Goal: Task Accomplishment & Management: Complete application form

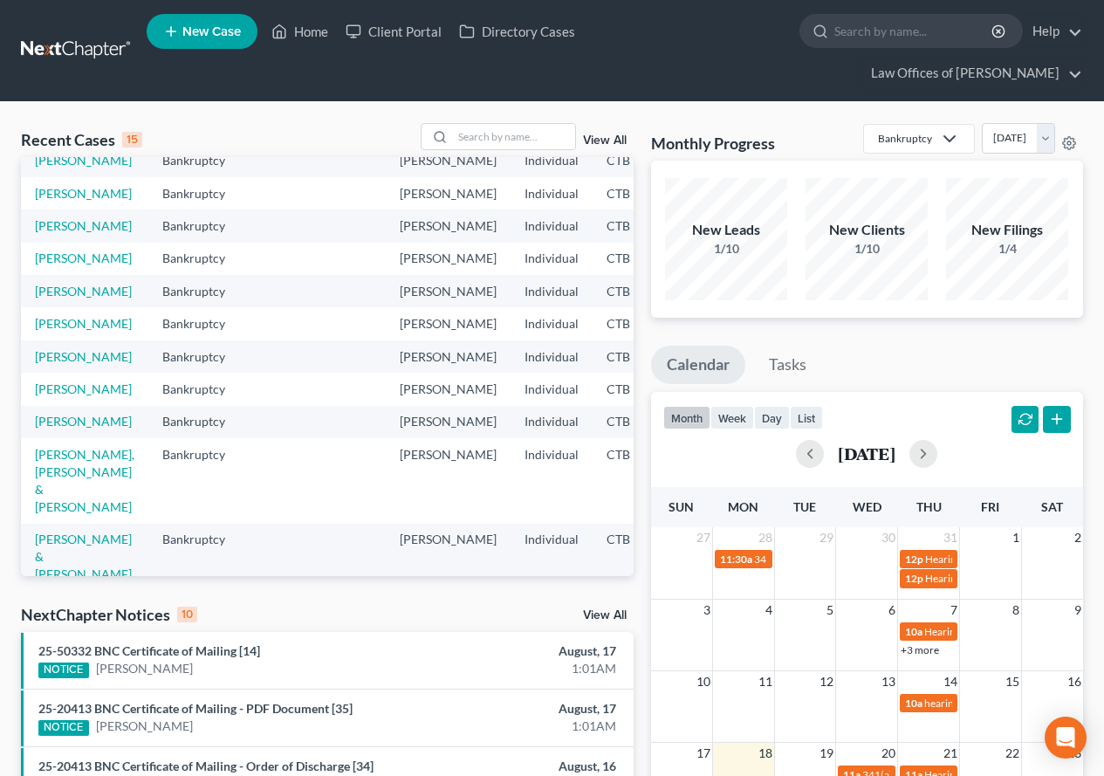
scroll to position [87, 0]
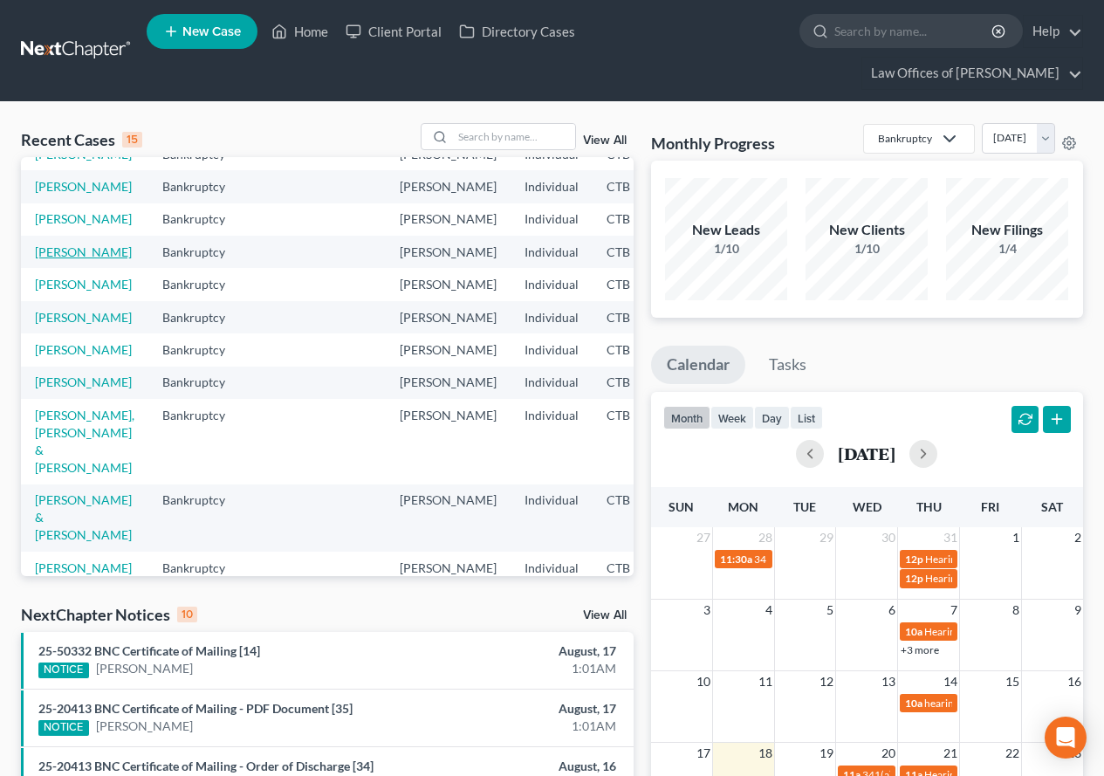
click at [62, 259] on link "[PERSON_NAME]" at bounding box center [83, 251] width 97 height 15
select select "3"
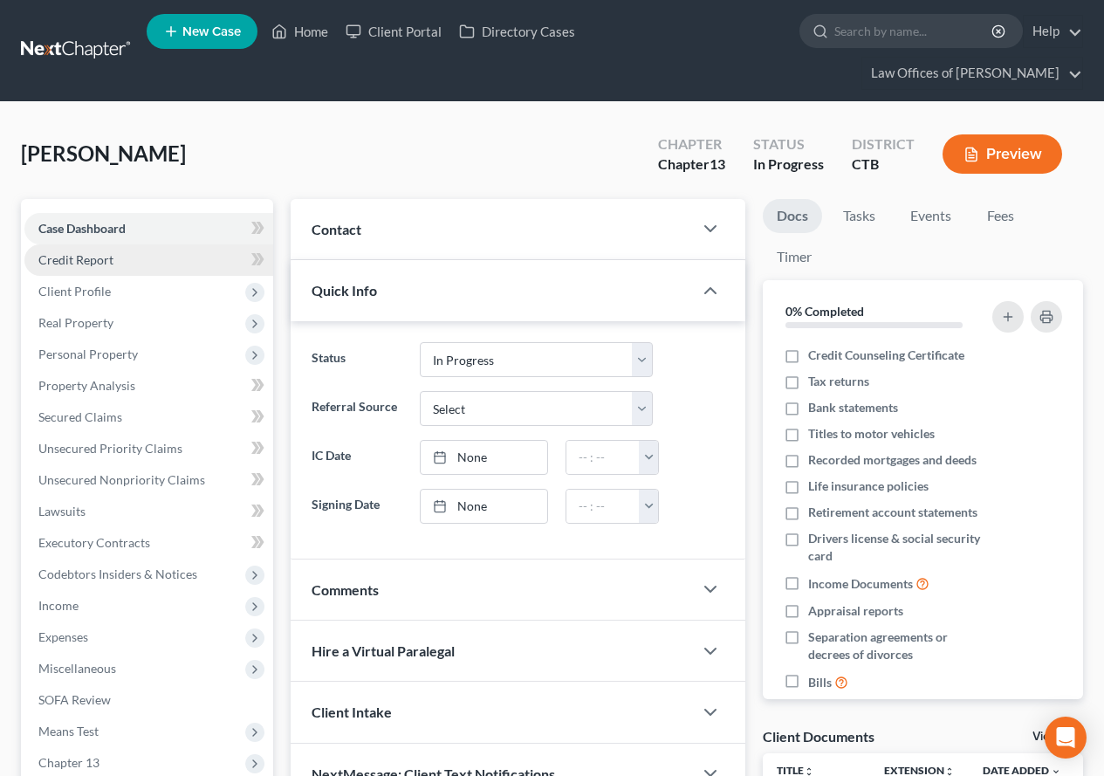
click at [84, 258] on span "Credit Report" at bounding box center [75, 259] width 75 height 15
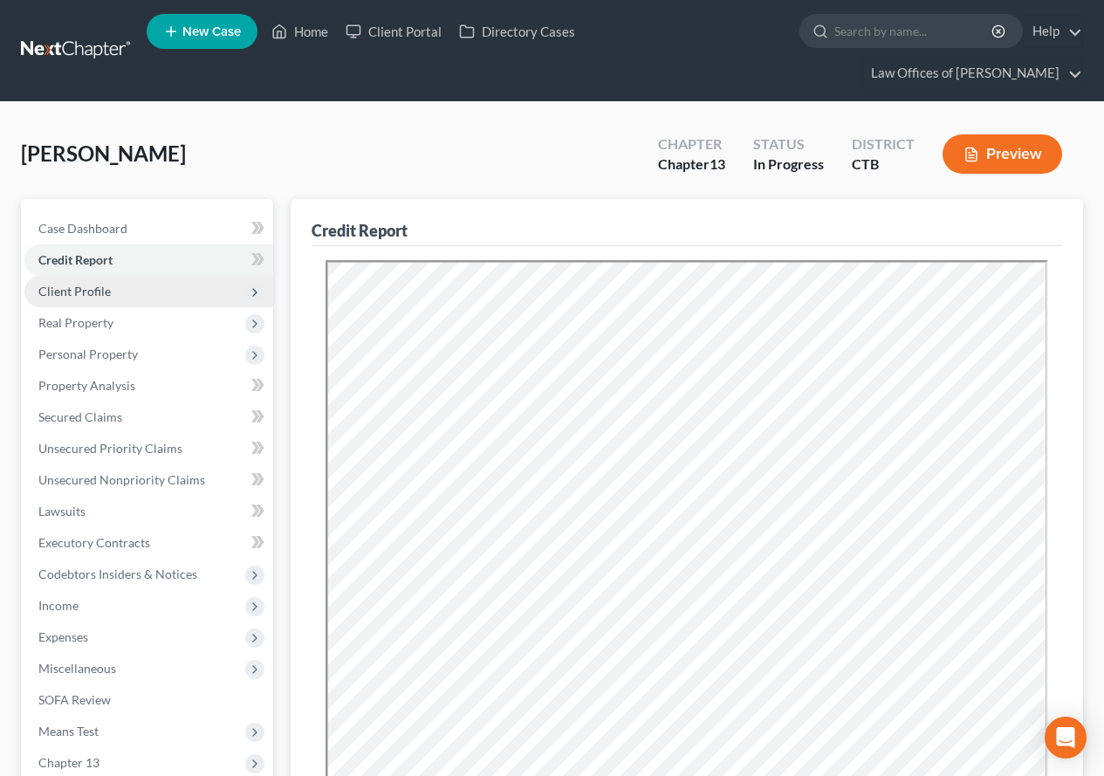
click at [85, 288] on span "Client Profile" at bounding box center [74, 291] width 72 height 15
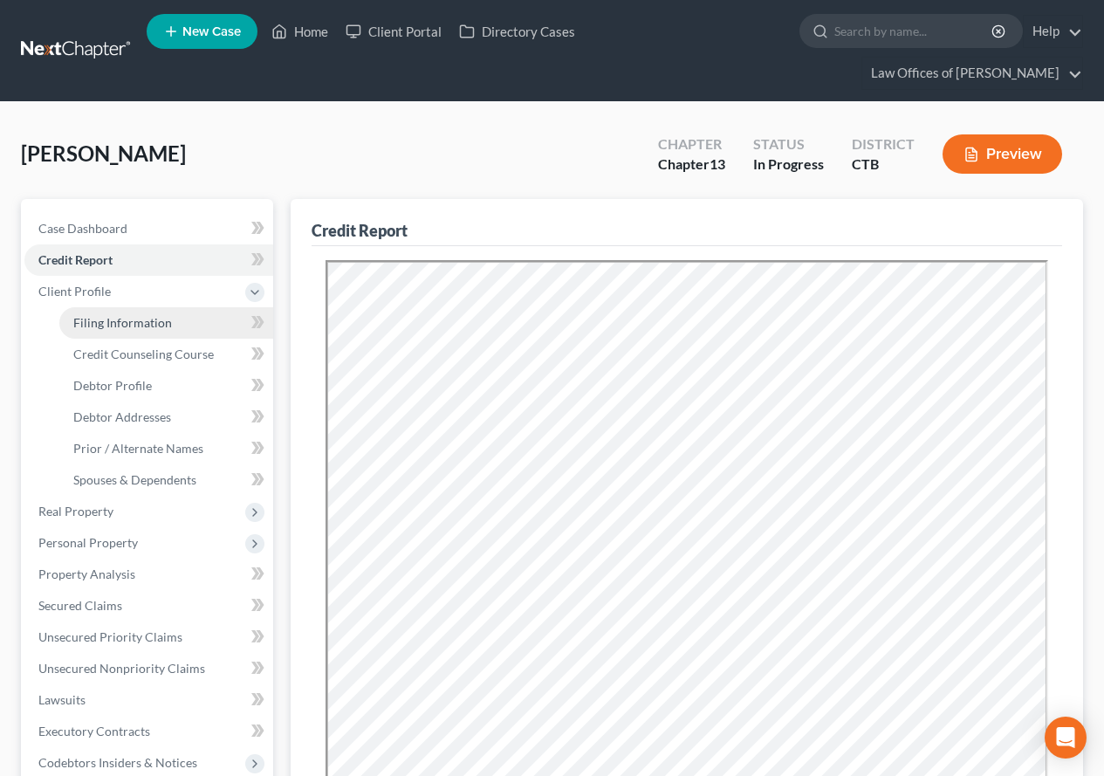
click at [88, 326] on span "Filing Information" at bounding box center [122, 322] width 99 height 15
select select "1"
select select "0"
select select "3"
select select "6"
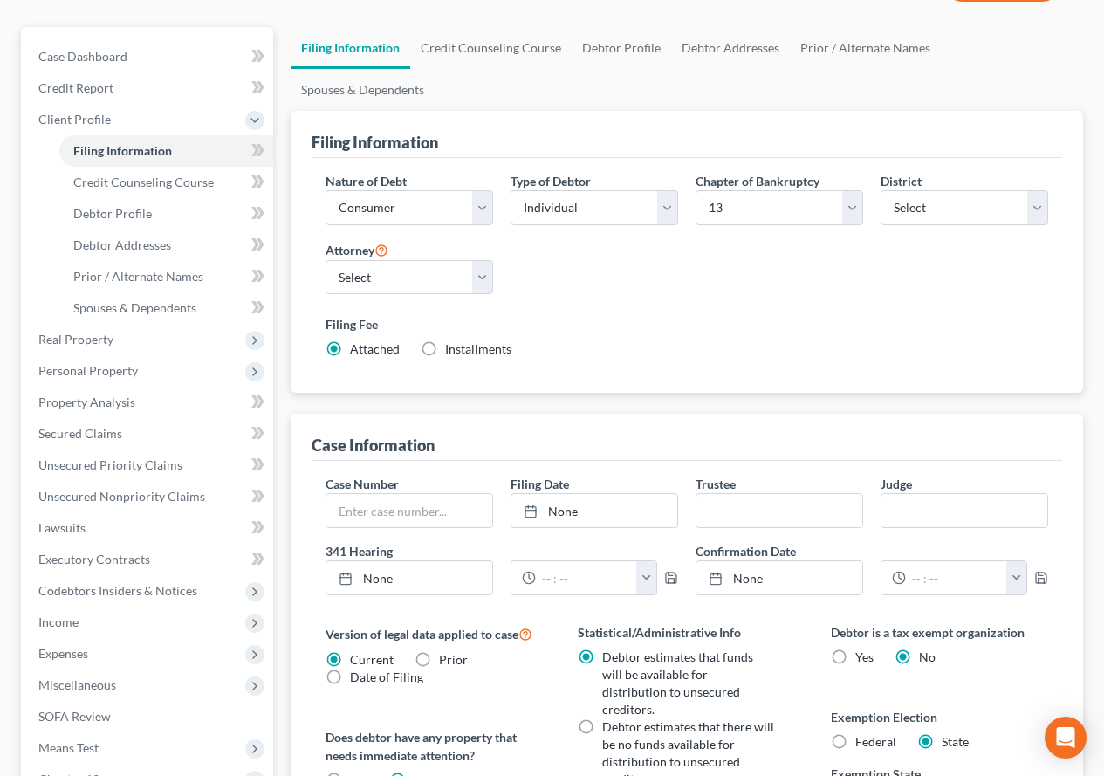
scroll to position [175, 0]
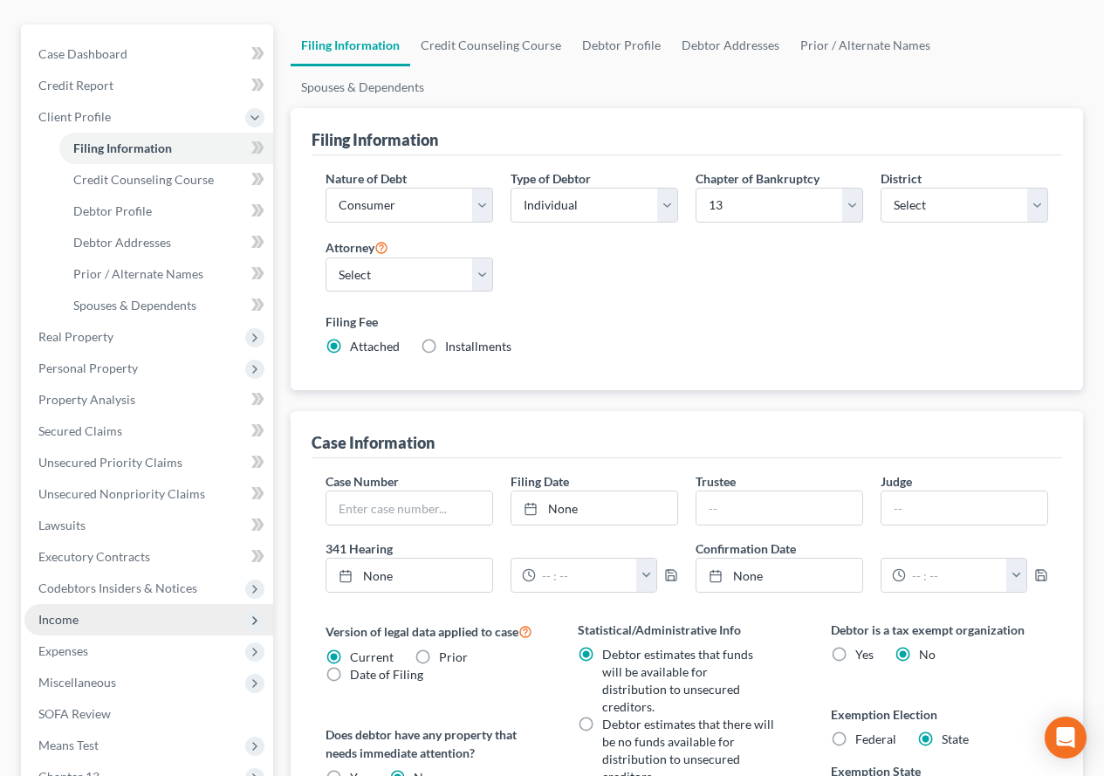
click at [71, 624] on span "Income" at bounding box center [58, 619] width 40 height 15
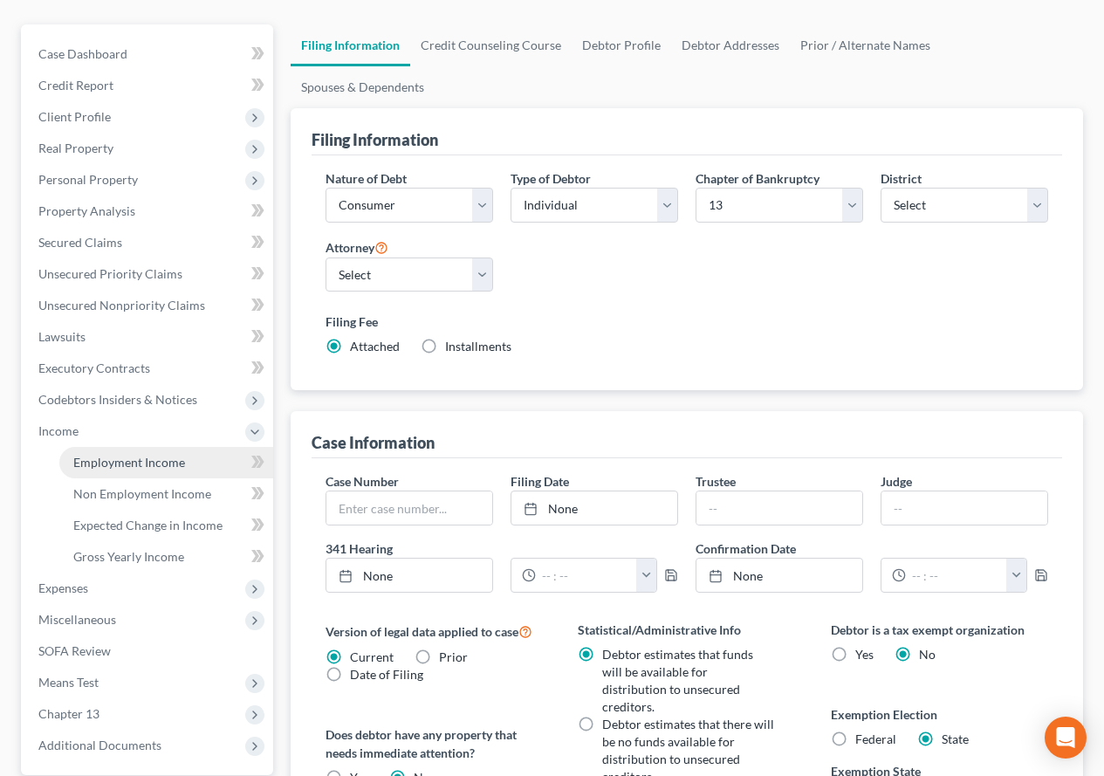
click at [131, 460] on span "Employment Income" at bounding box center [129, 462] width 112 height 15
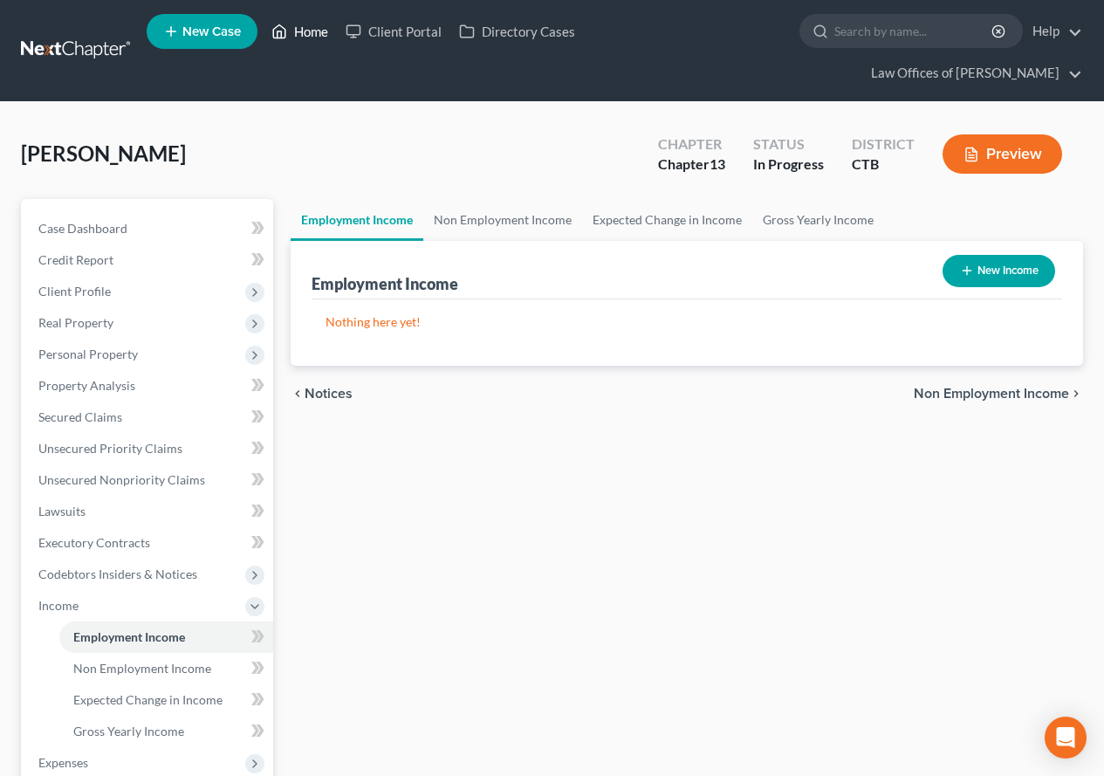
click at [303, 37] on link "Home" at bounding box center [300, 31] width 74 height 31
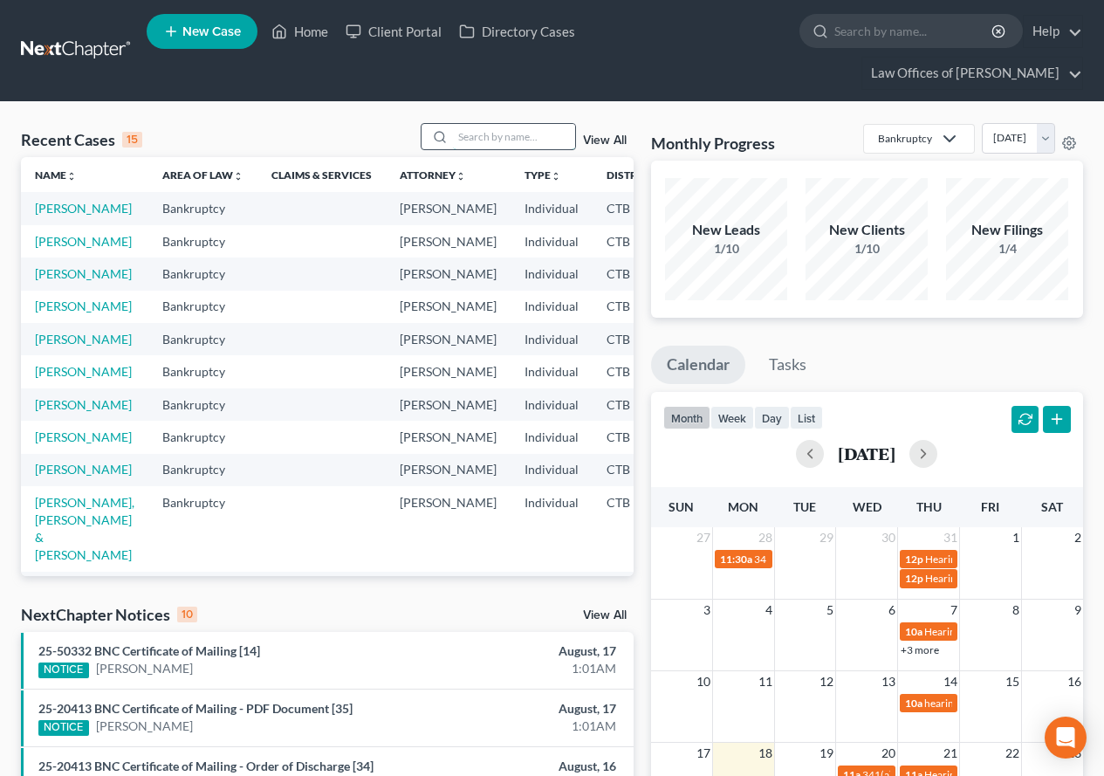
click at [519, 132] on input "search" at bounding box center [514, 136] width 122 height 25
type input "kamburi"
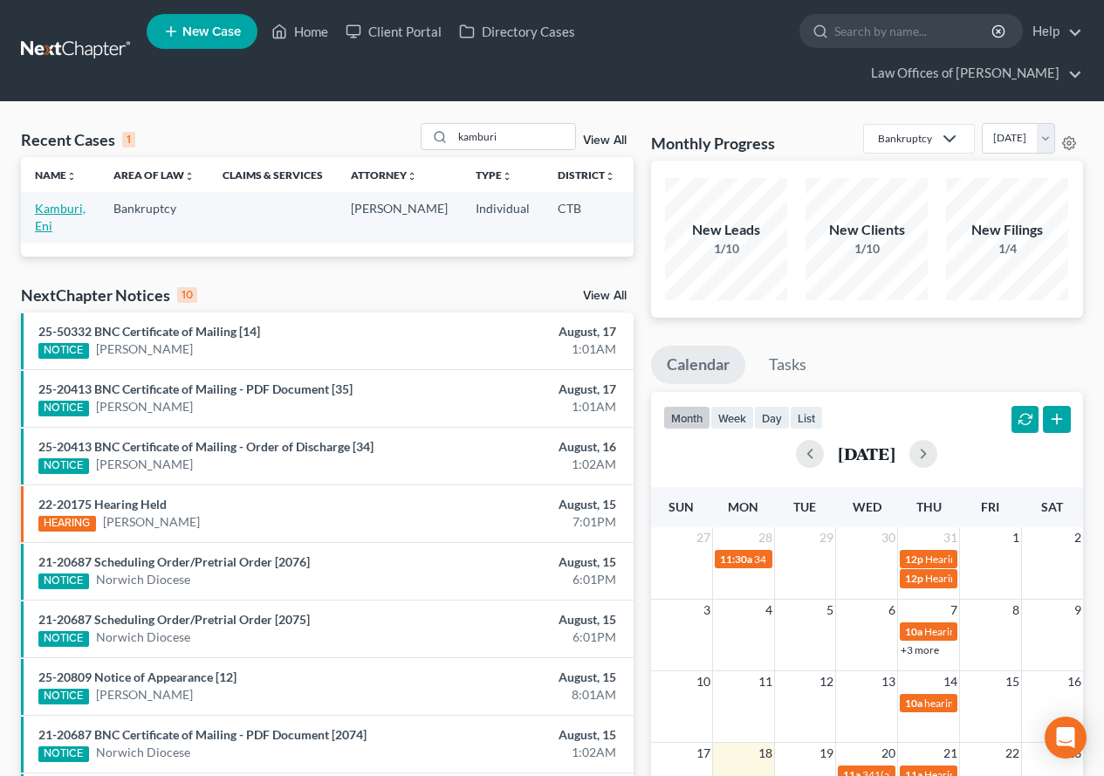
click at [52, 211] on link "Kamburi, Eni" at bounding box center [60, 217] width 51 height 32
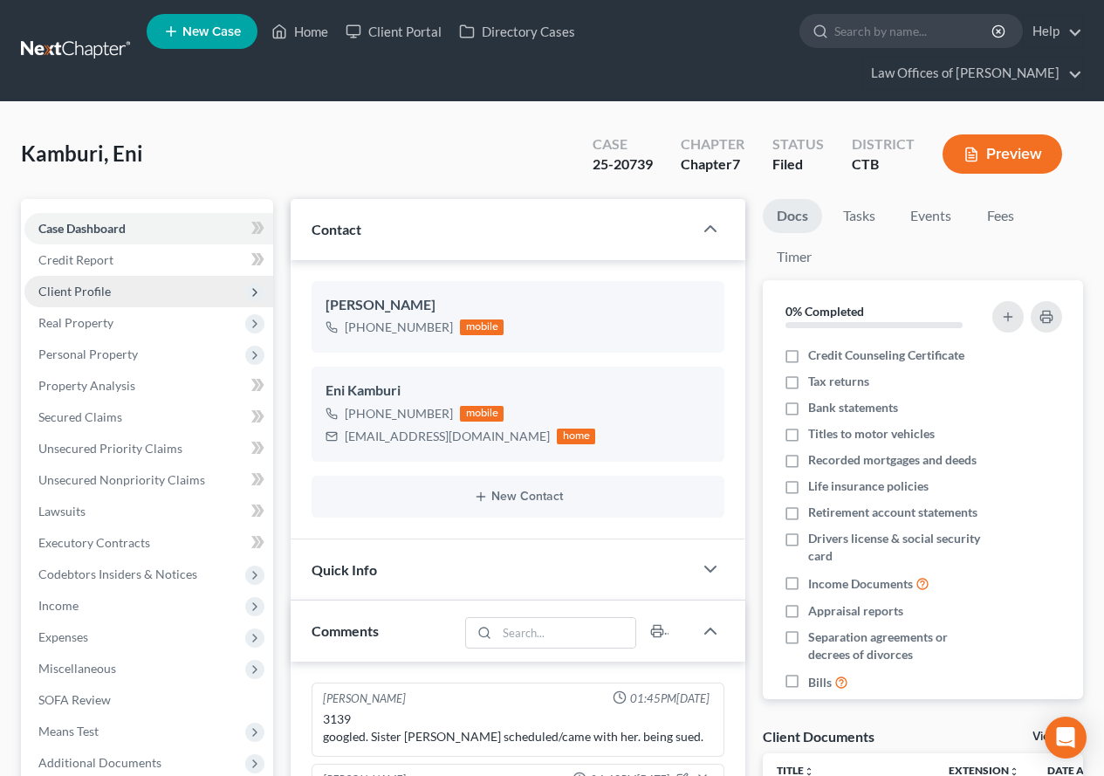
click at [90, 295] on span "Client Profile" at bounding box center [74, 291] width 72 height 15
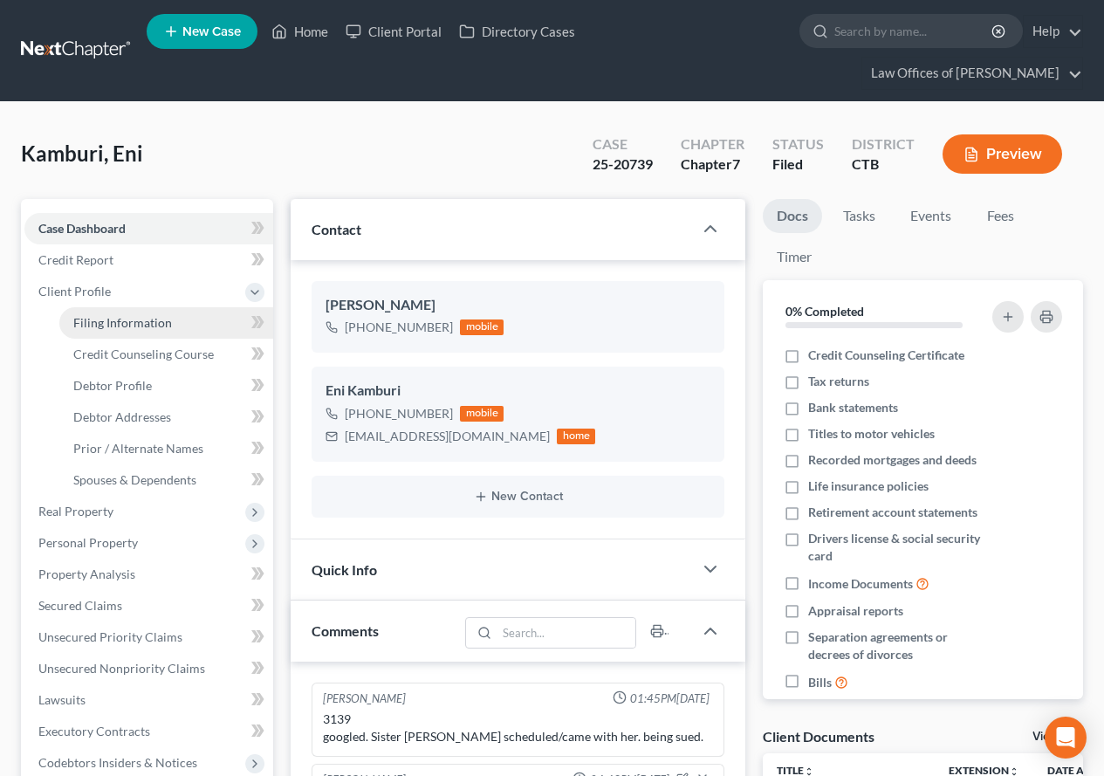
click at [119, 326] on span "Filing Information" at bounding box center [122, 322] width 99 height 15
select select "1"
select select "0"
select select "12"
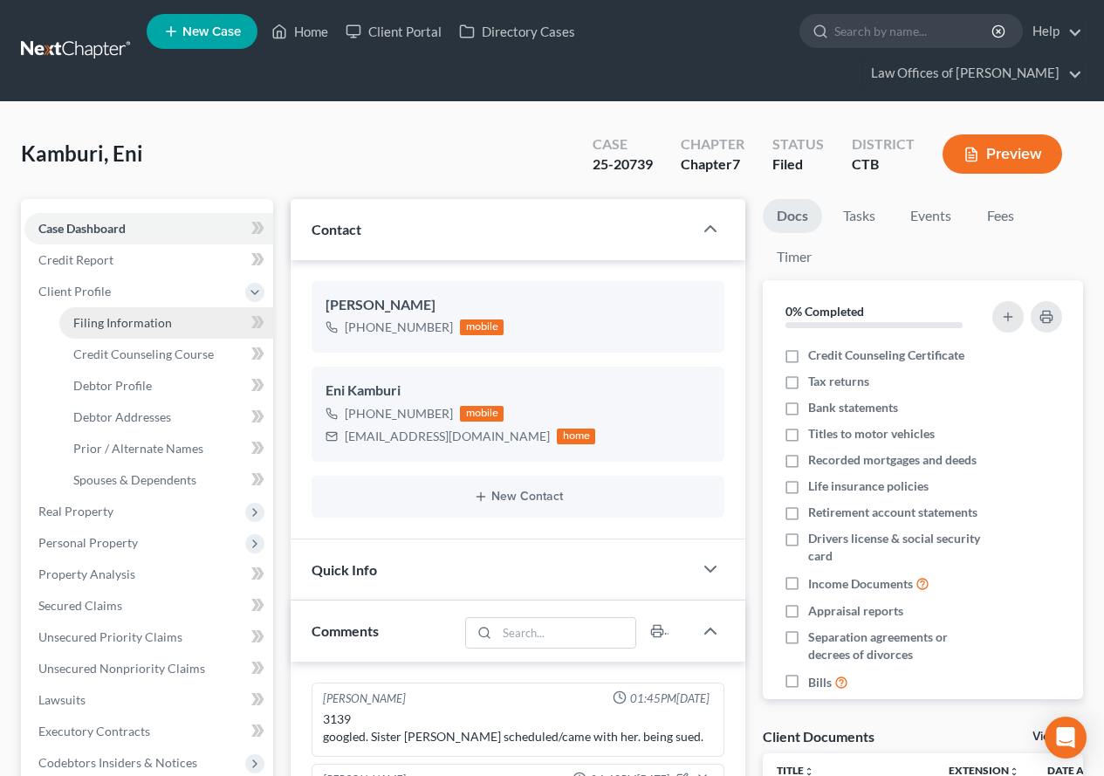
select select "0"
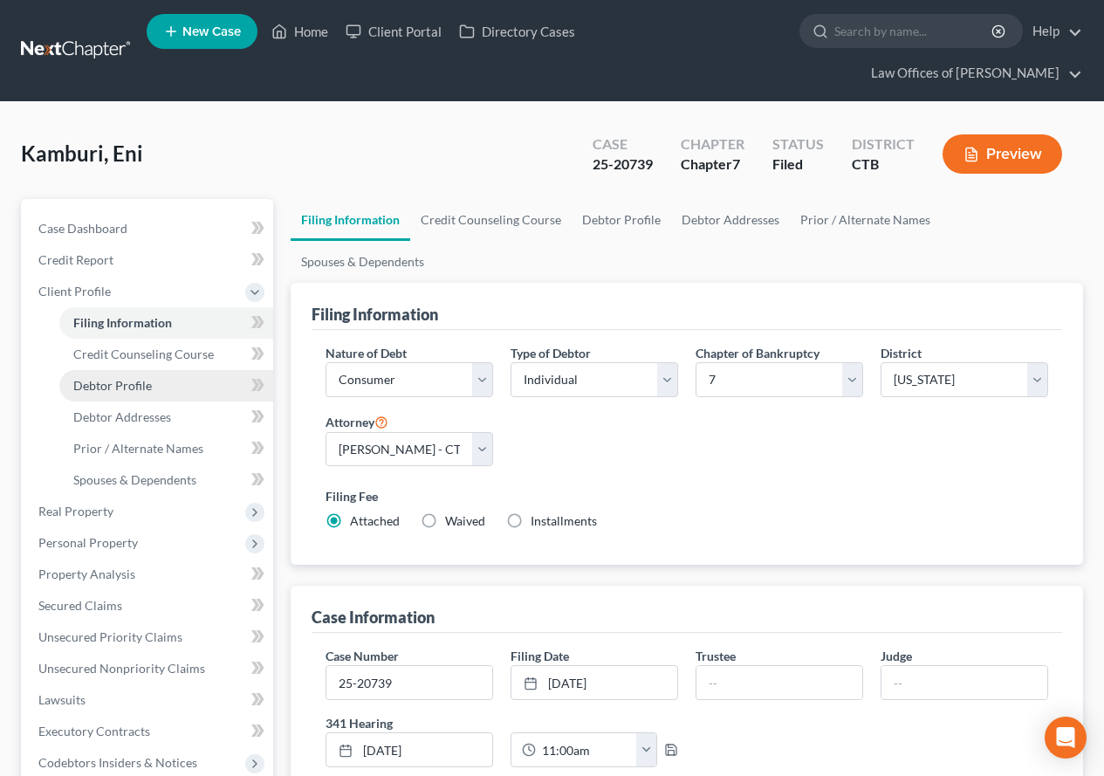
click at [120, 388] on span "Debtor Profile" at bounding box center [112, 385] width 79 height 15
select select "0"
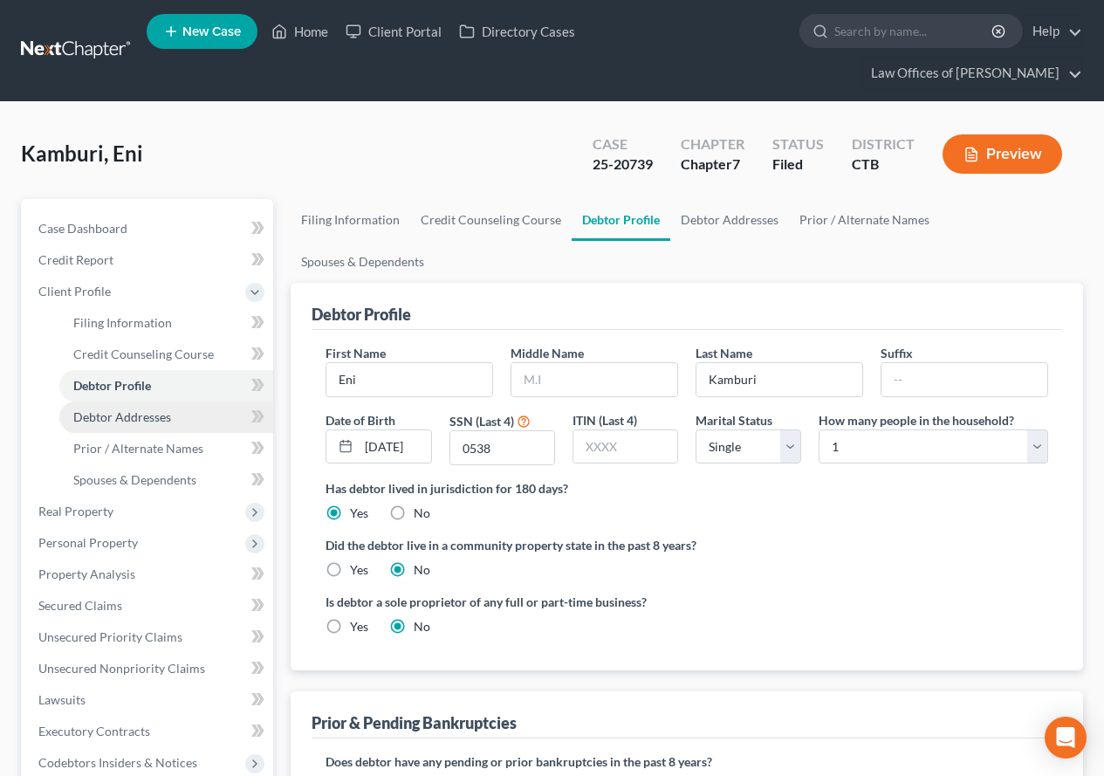
click at [124, 406] on link "Debtor Addresses" at bounding box center [166, 417] width 214 height 31
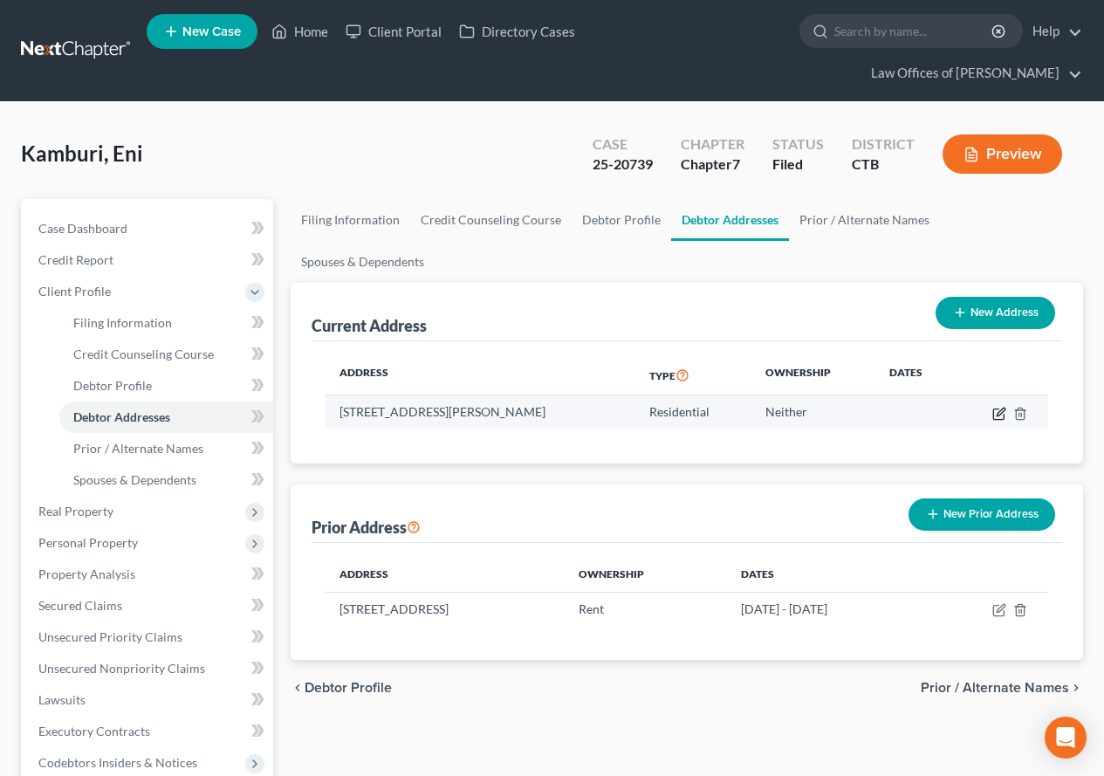
click at [1000, 407] on icon "button" at bounding box center [1000, 414] width 14 height 14
select select "6"
select select "5"
select select "7"
select select "0"
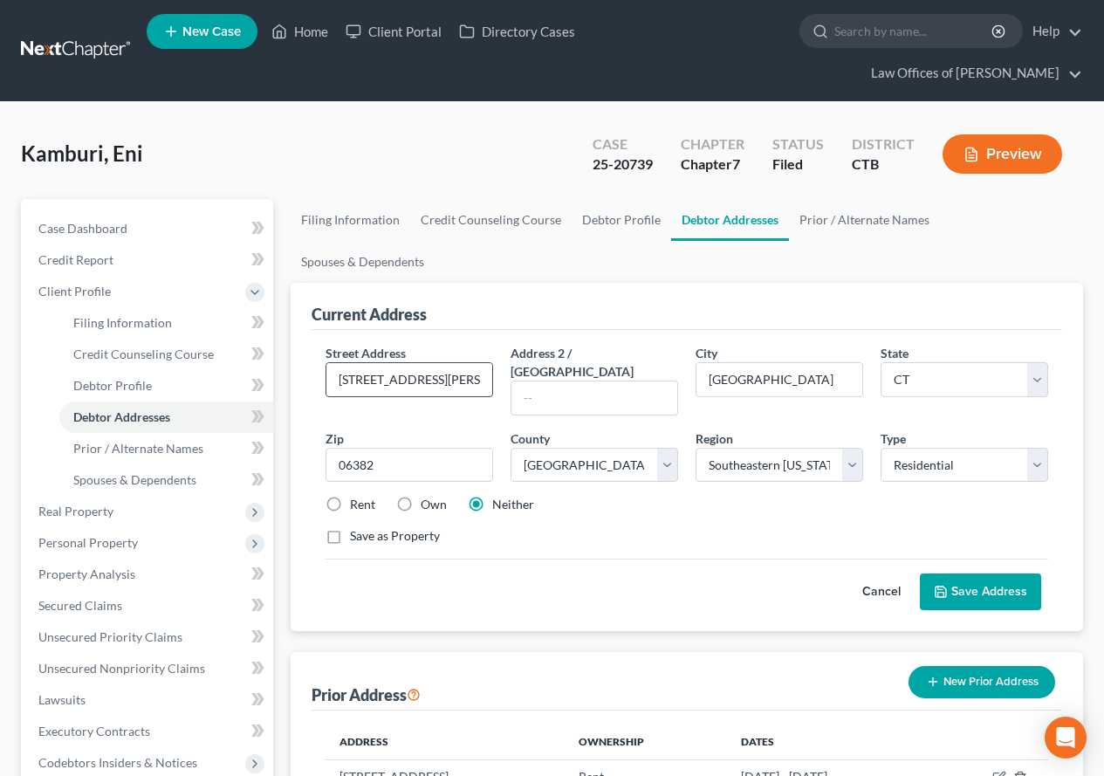
click at [348, 363] on input "[STREET_ADDRESS][PERSON_NAME]" at bounding box center [409, 379] width 166 height 33
type input "[STREET_ADDRESS][PERSON_NAME]"
click at [974, 574] on button "Save Address" at bounding box center [980, 592] width 121 height 37
